Goal: Find specific page/section: Find specific page/section

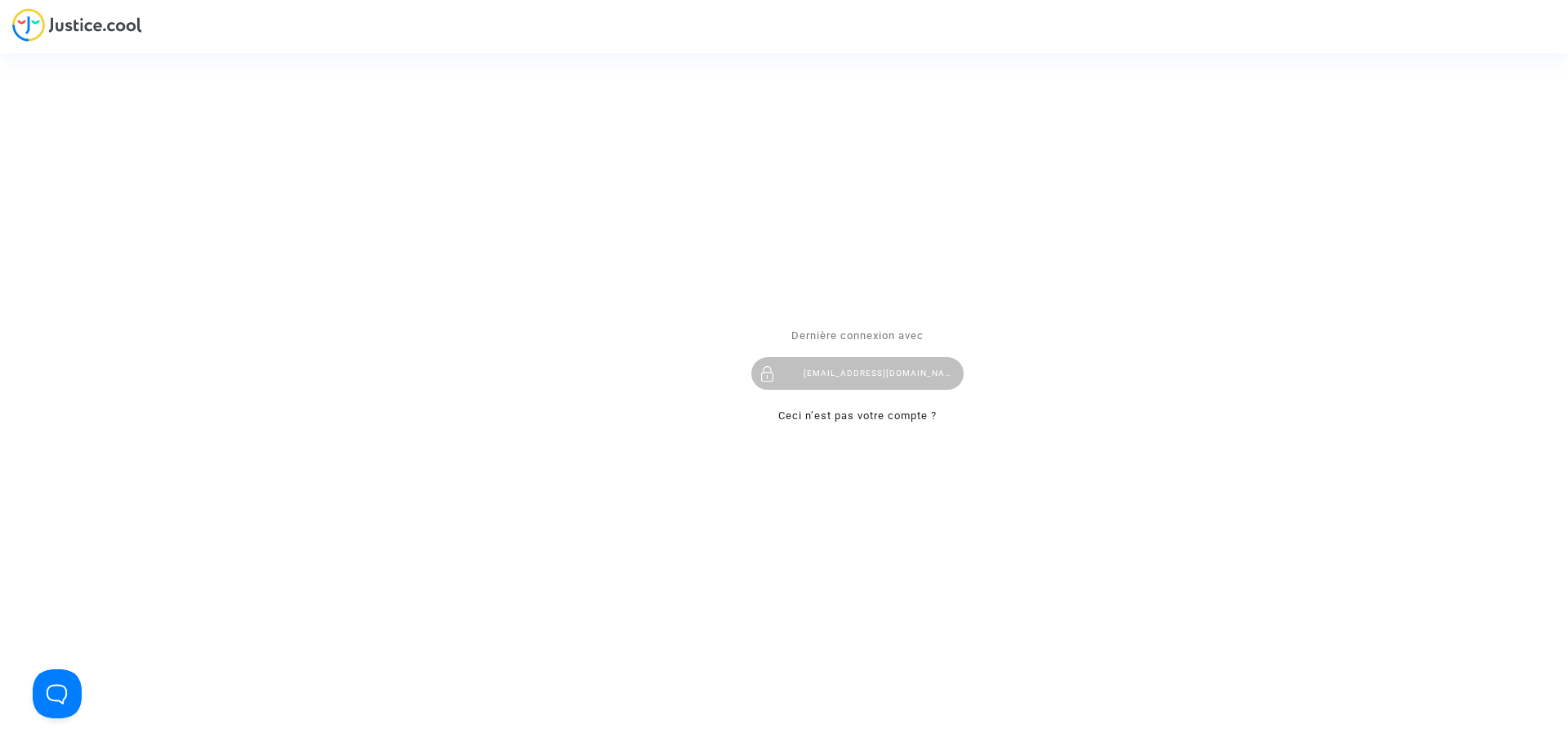
click at [899, 375] on div "[EMAIL_ADDRESS][DOMAIN_NAME]" at bounding box center [858, 373] width 212 height 32
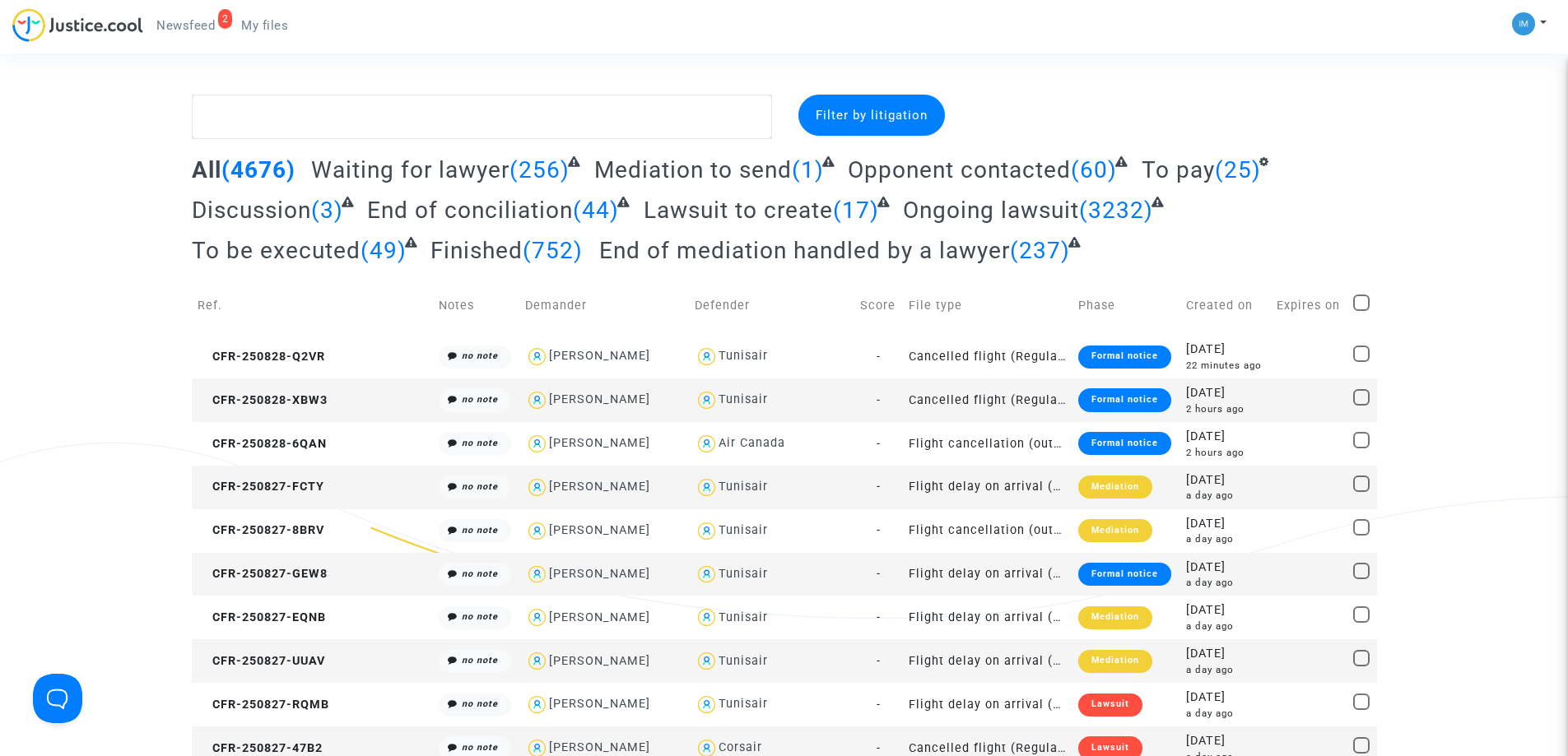
click at [1188, 169] on span "To pay" at bounding box center [1178, 170] width 73 height 27
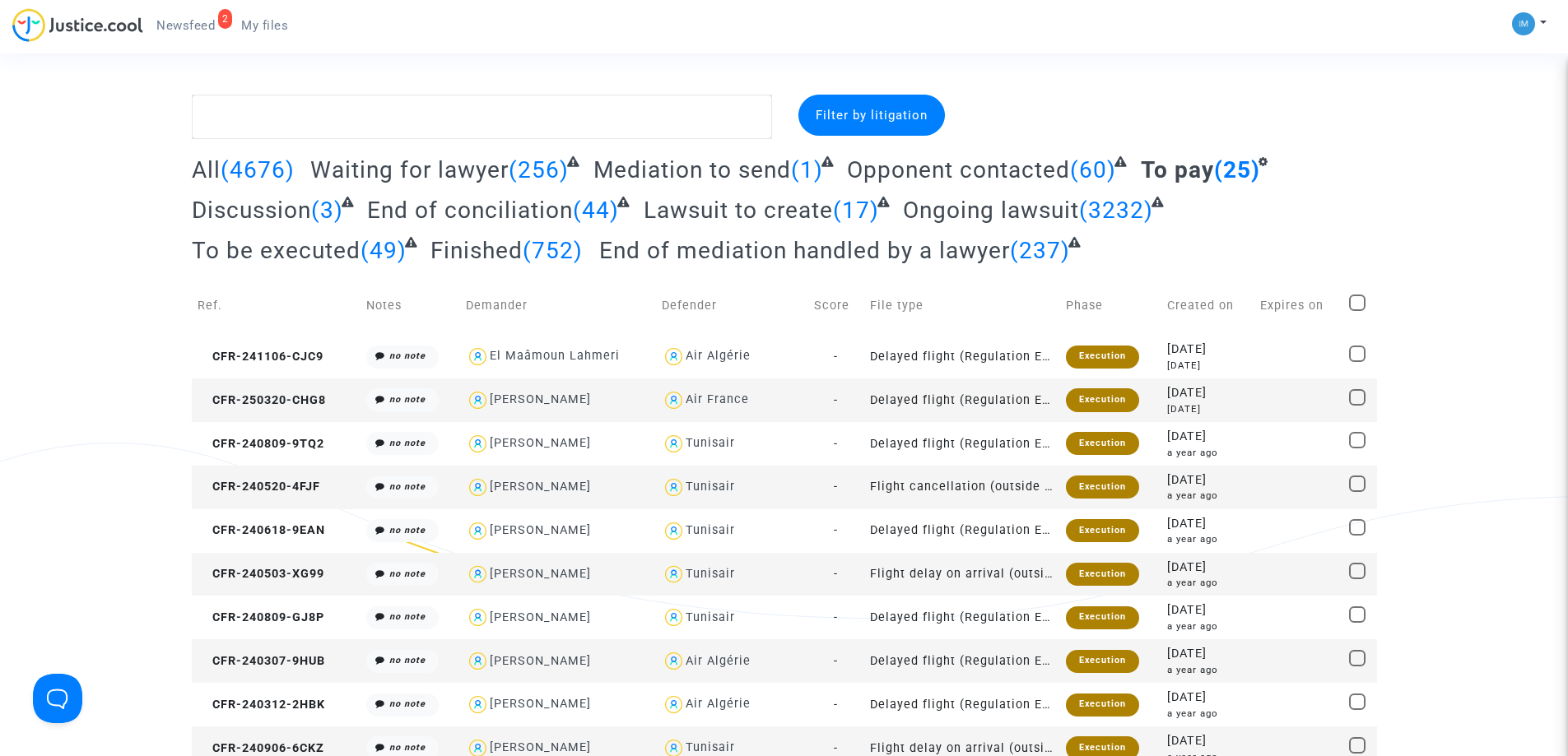
click at [271, 246] on span "To be executed" at bounding box center [276, 250] width 168 height 27
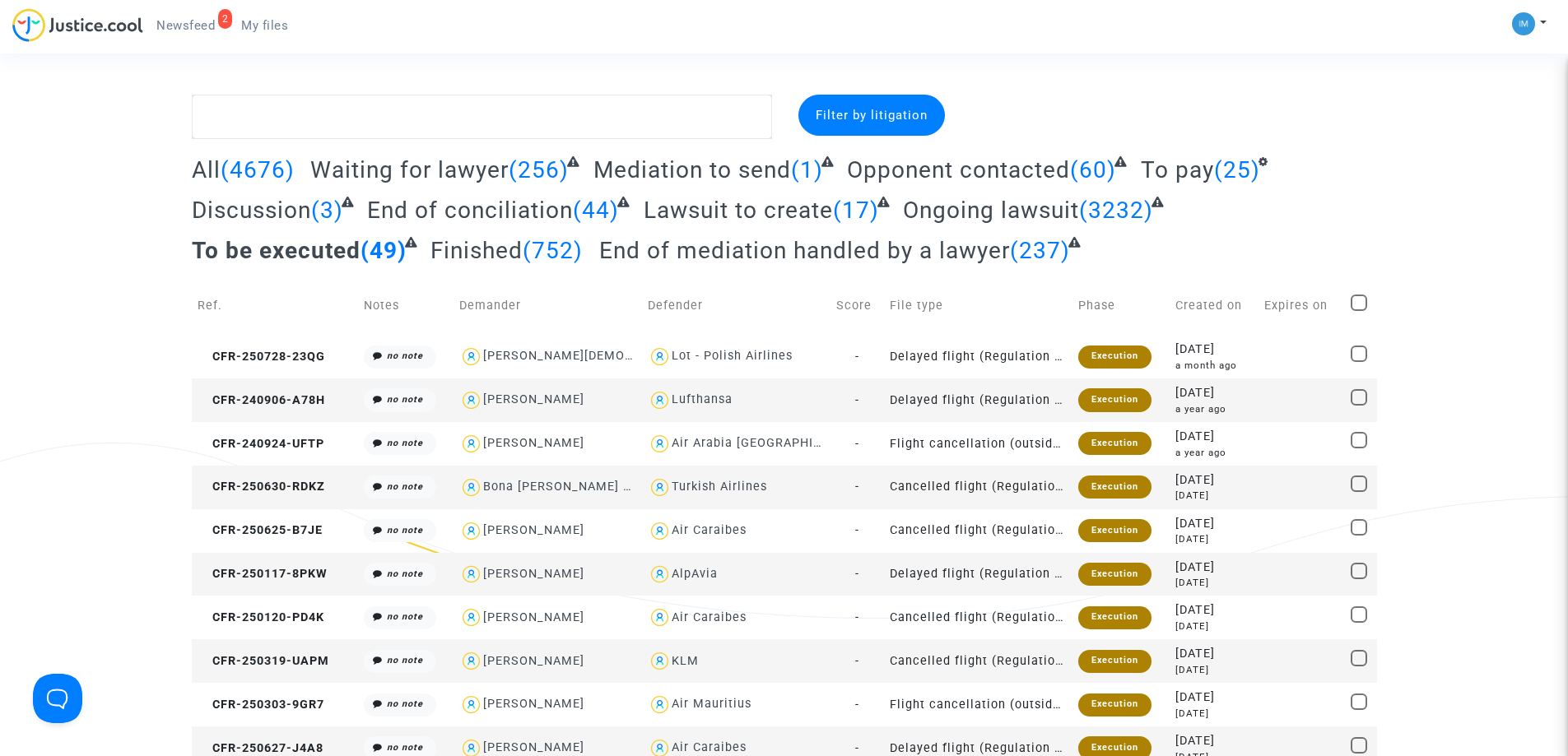
click at [1214, 168] on span "(25)" at bounding box center [1237, 170] width 46 height 27
click at [1174, 165] on span "To pay" at bounding box center [1177, 170] width 73 height 27
